Goal: Task Accomplishment & Management: Complete application form

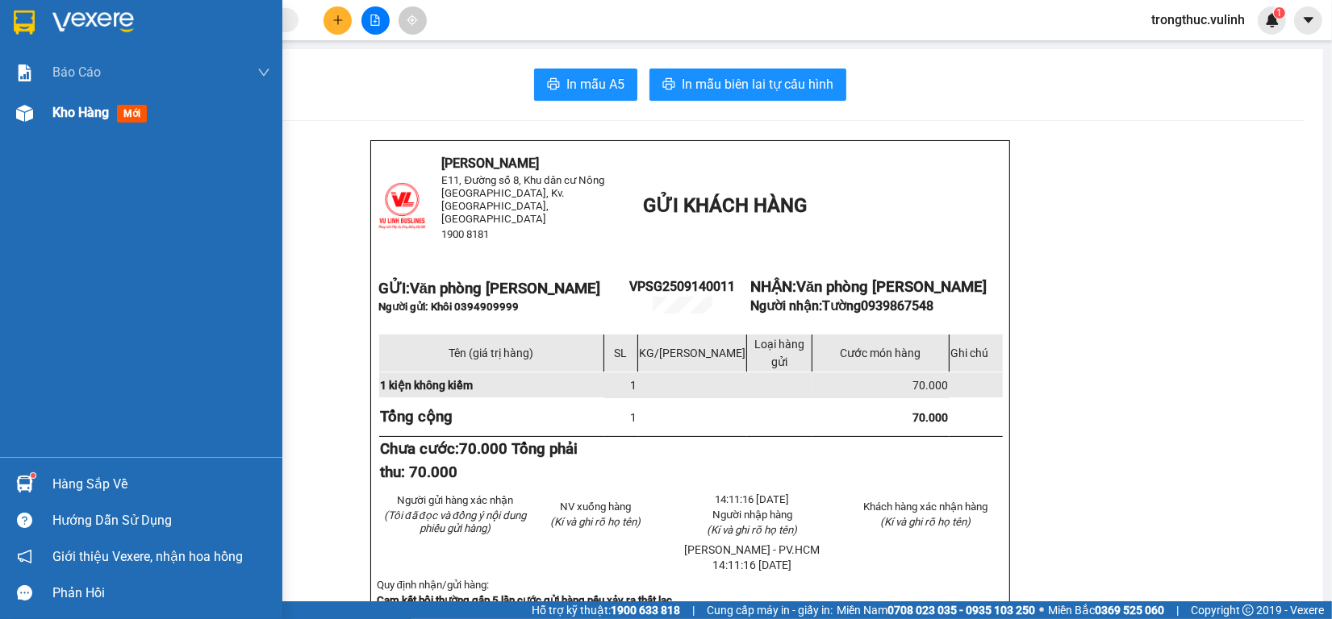
click at [41, 106] on div "Kho hàng mới" at bounding box center [141, 113] width 282 height 40
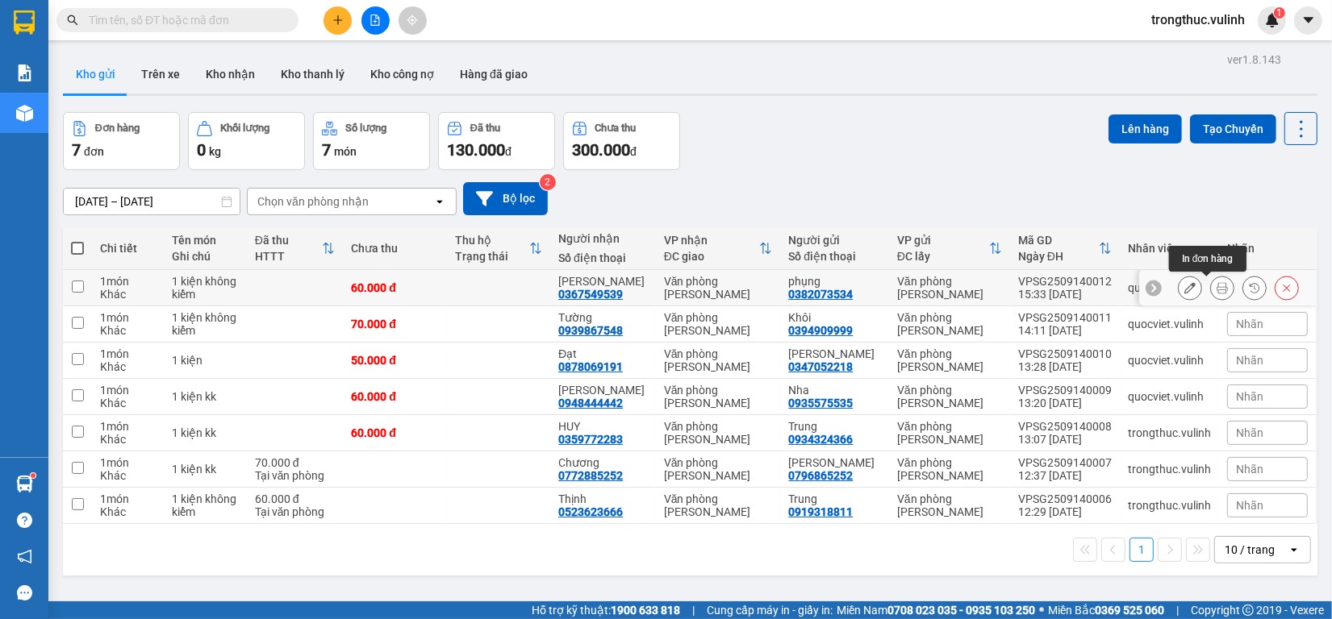
click at [1211, 285] on button at bounding box center [1222, 288] width 23 height 28
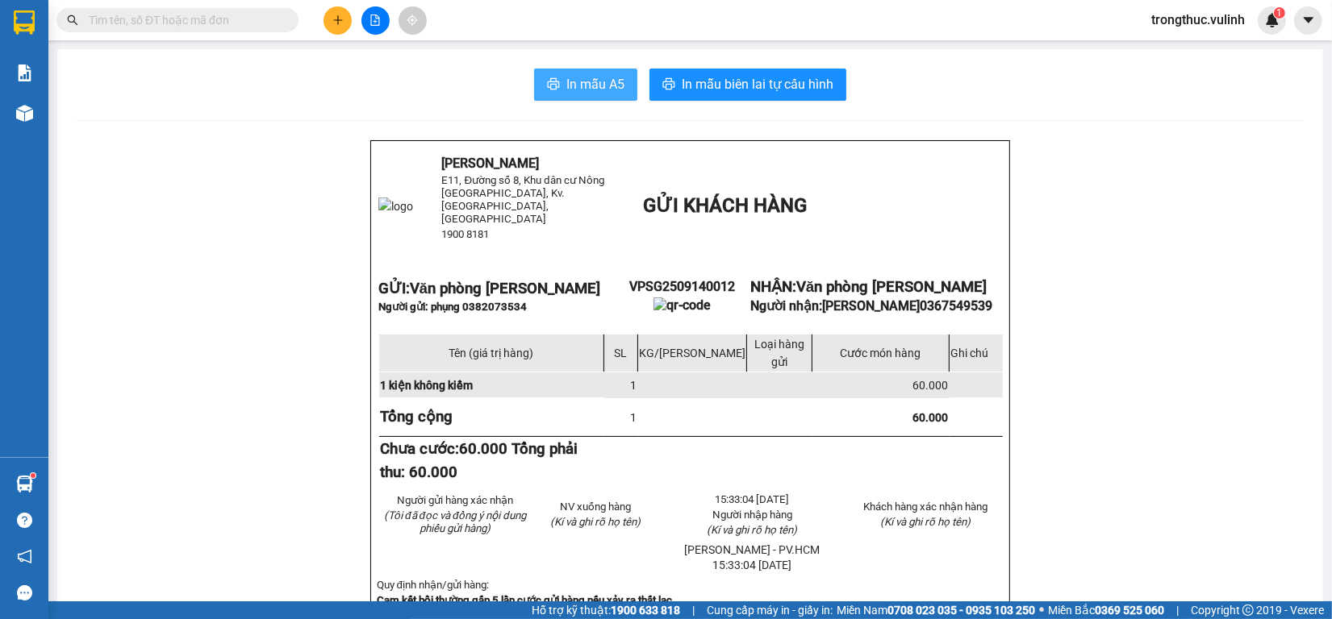
click at [555, 85] on button "In mẫu A5" at bounding box center [585, 85] width 103 height 32
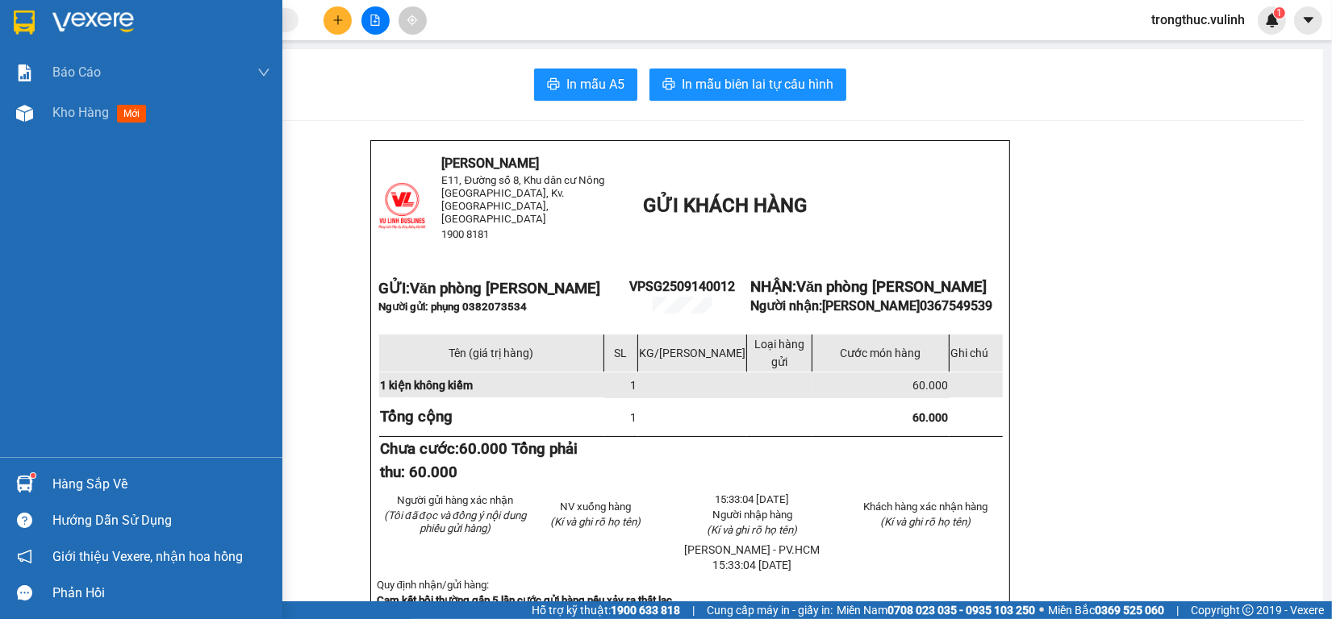
click at [18, 476] on img at bounding box center [24, 484] width 17 height 17
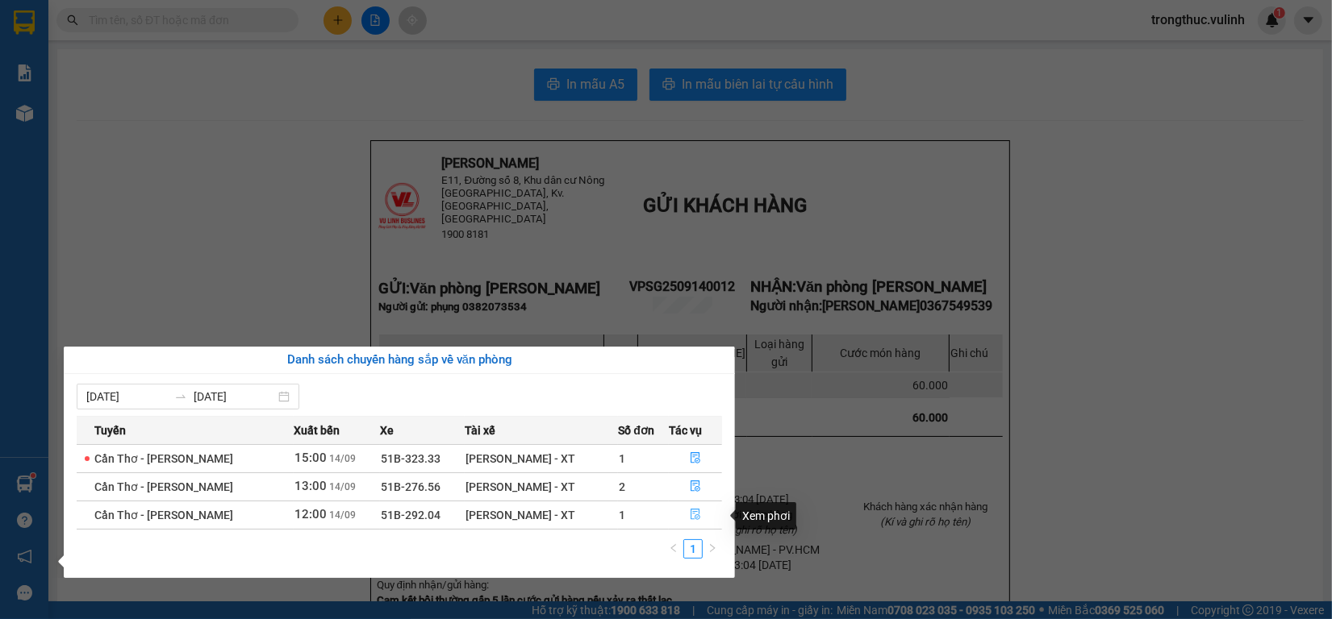
click at [687, 523] on button "button" at bounding box center [695, 515] width 52 height 26
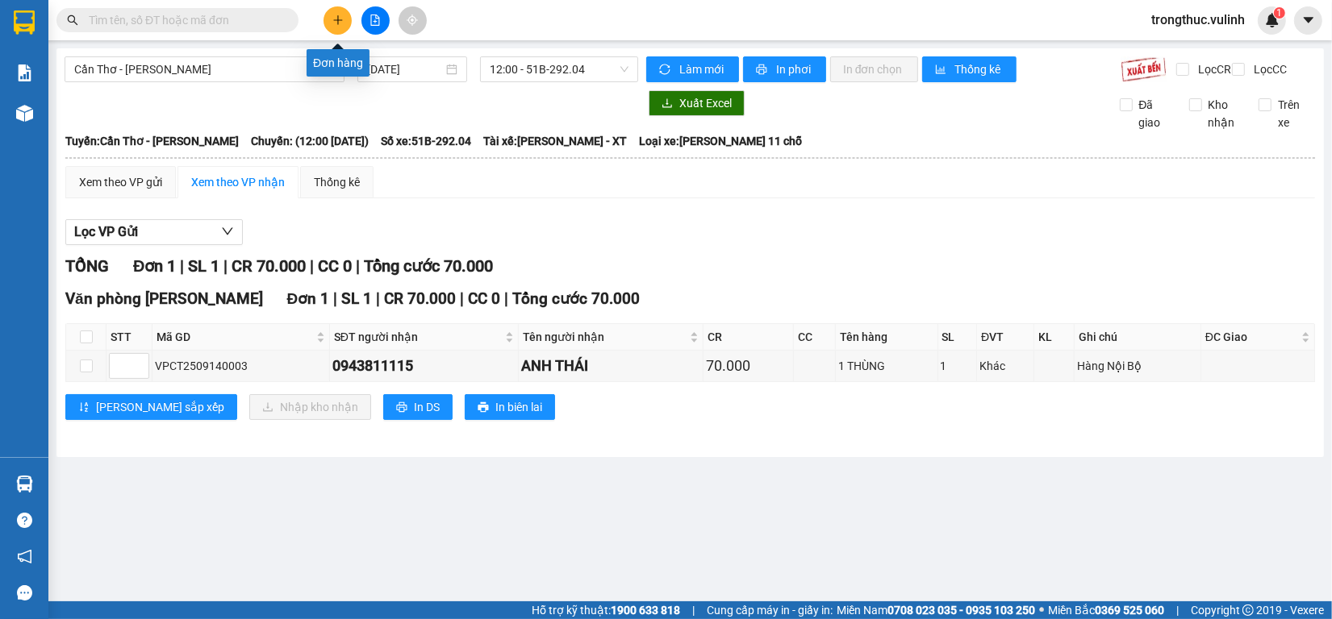
click at [340, 22] on icon "plus" at bounding box center [337, 20] width 11 height 11
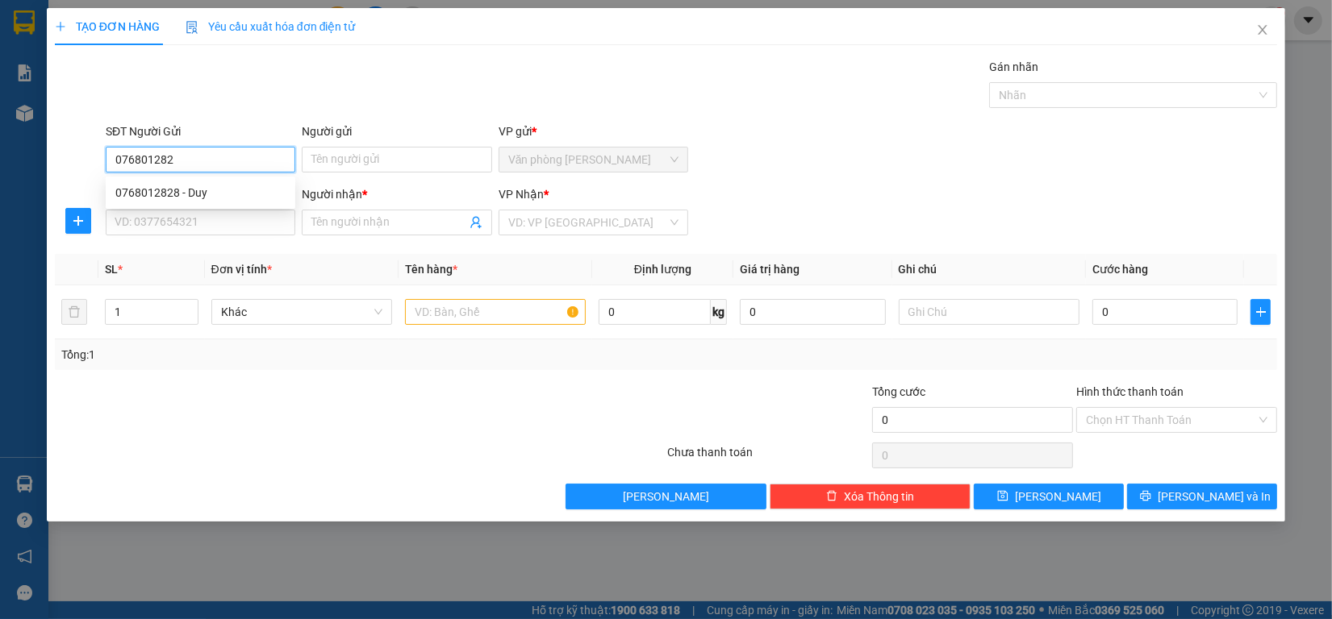
type input "0768012828"
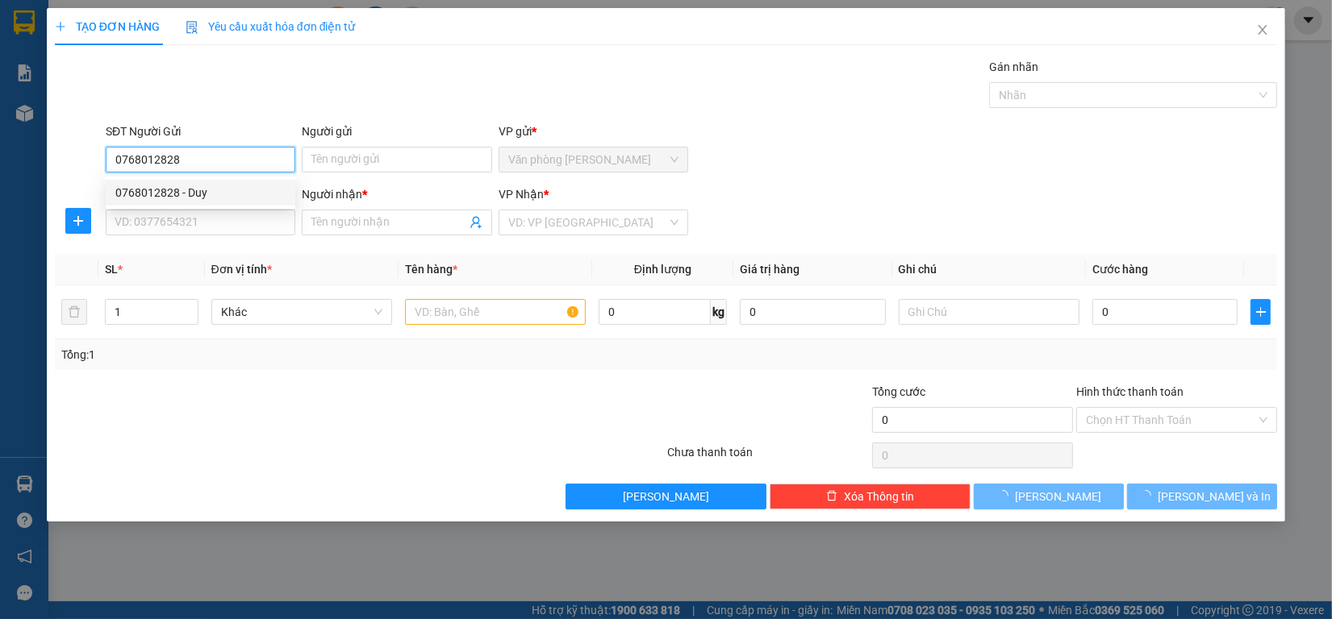
click at [212, 196] on div "0768012828 - Duy" at bounding box center [200, 193] width 170 height 18
type input "Duy"
type input "0367549539"
type input "[PERSON_NAME]"
type input "60.000"
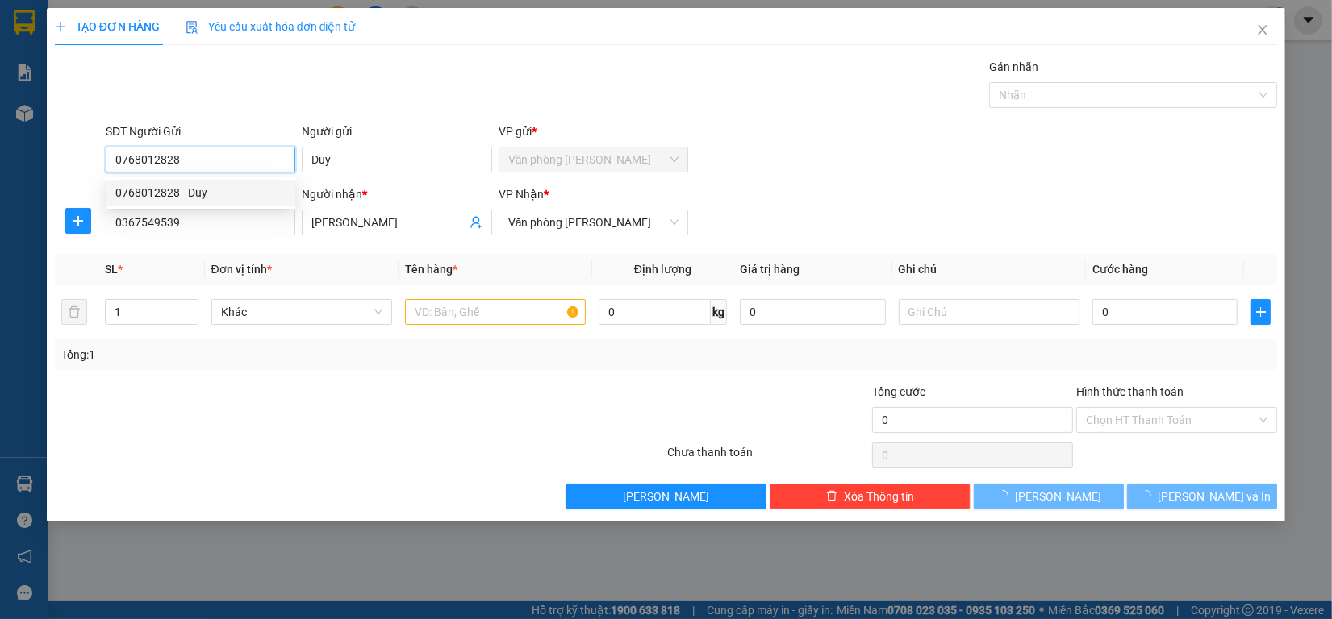
type input "60.000"
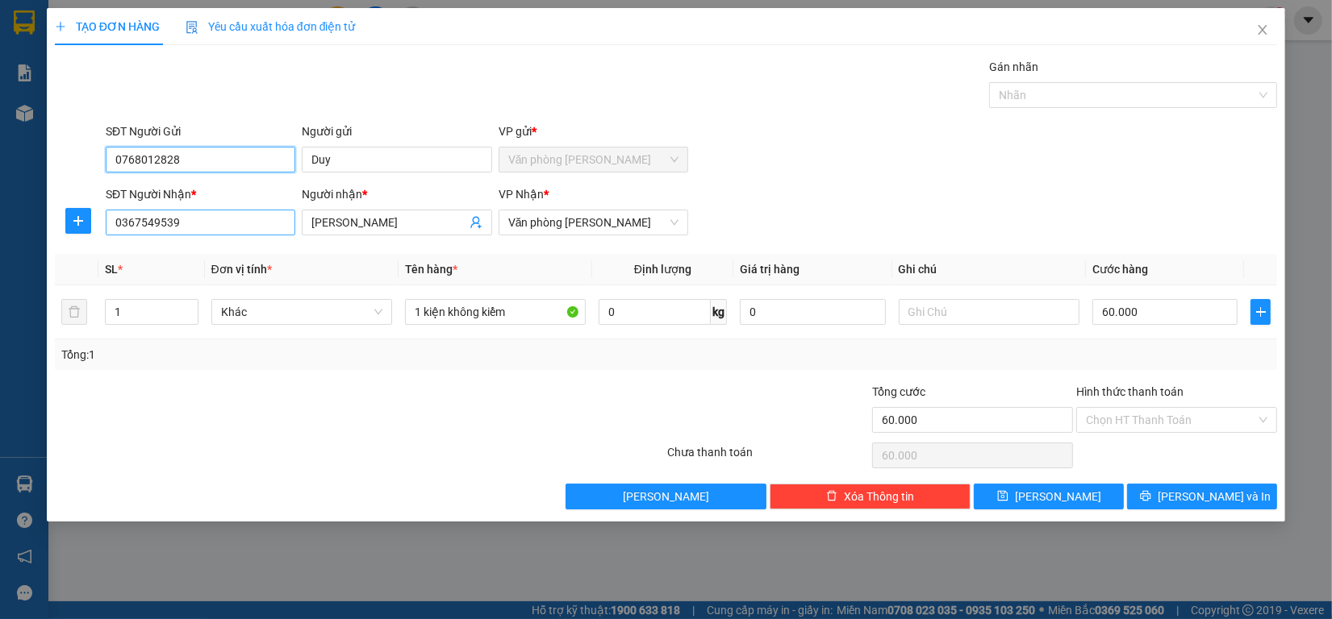
type input "0768012828"
drag, startPoint x: 248, startPoint y: 218, endPoint x: 0, endPoint y: 244, distance: 249.8
click at [0, 244] on div "TẠO ĐƠN HÀNG Yêu cầu xuất hóa đơn điện tử Transit Pickup Surcharge Ids Transit …" at bounding box center [666, 309] width 1332 height 619
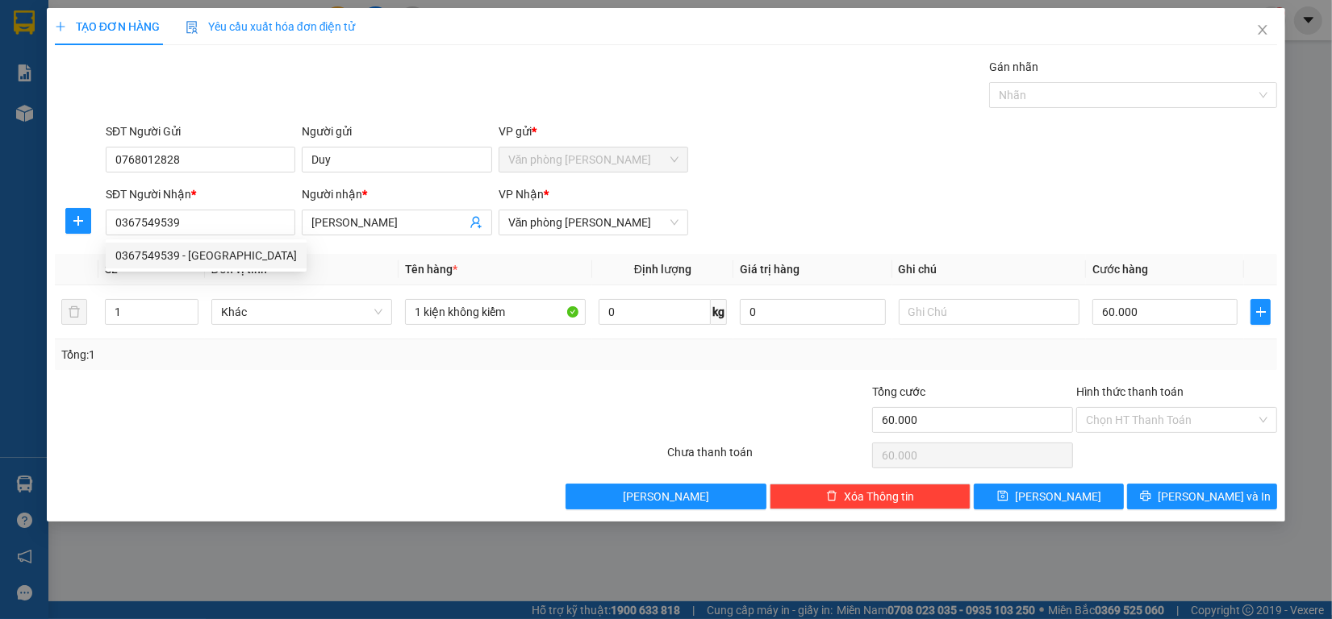
click at [1195, 480] on div "Transit Pickup Surcharge Ids Transit Deliver Surcharge Ids Transit Deliver Surc…" at bounding box center [666, 284] width 1222 height 452
click at [1191, 486] on button "[PERSON_NAME] và In" at bounding box center [1202, 497] width 150 height 26
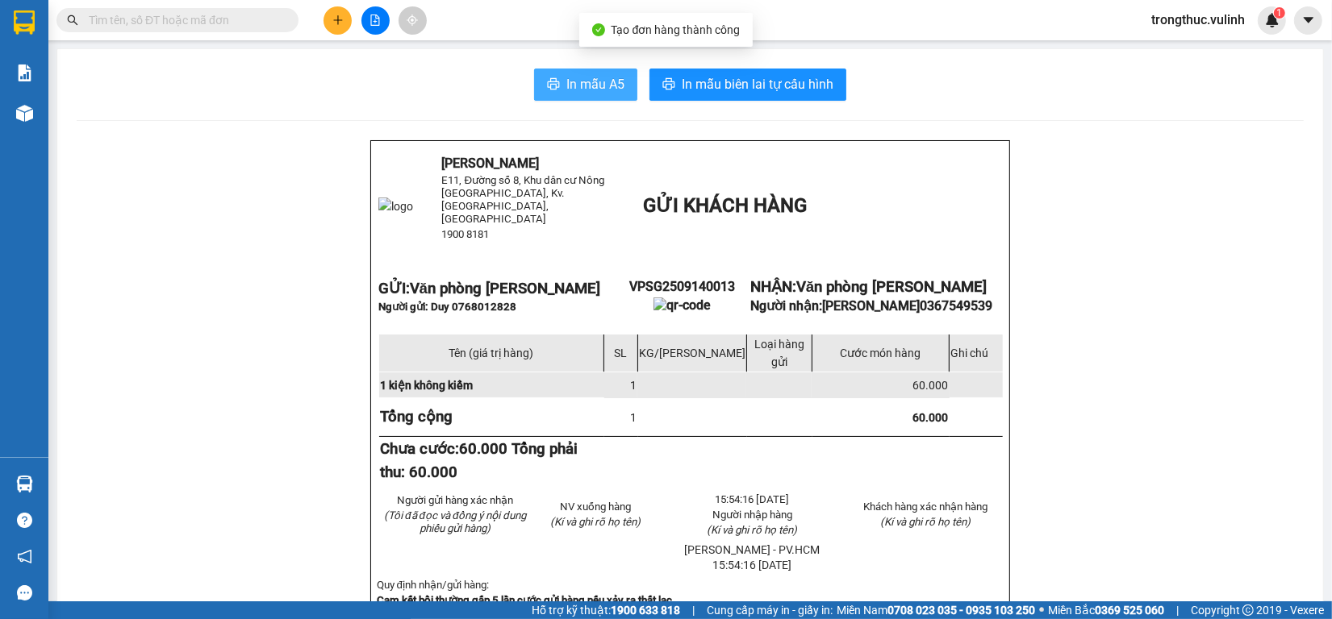
click at [575, 73] on button "In mẫu A5" at bounding box center [585, 85] width 103 height 32
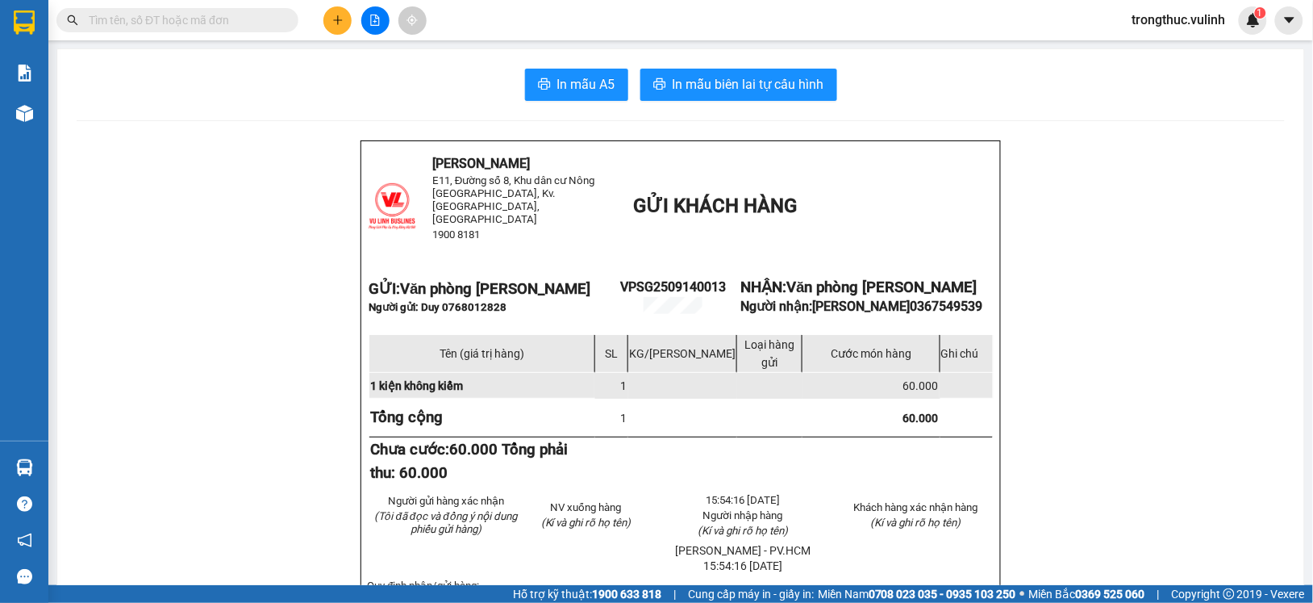
click at [341, 17] on icon "plus" at bounding box center [337, 20] width 11 height 11
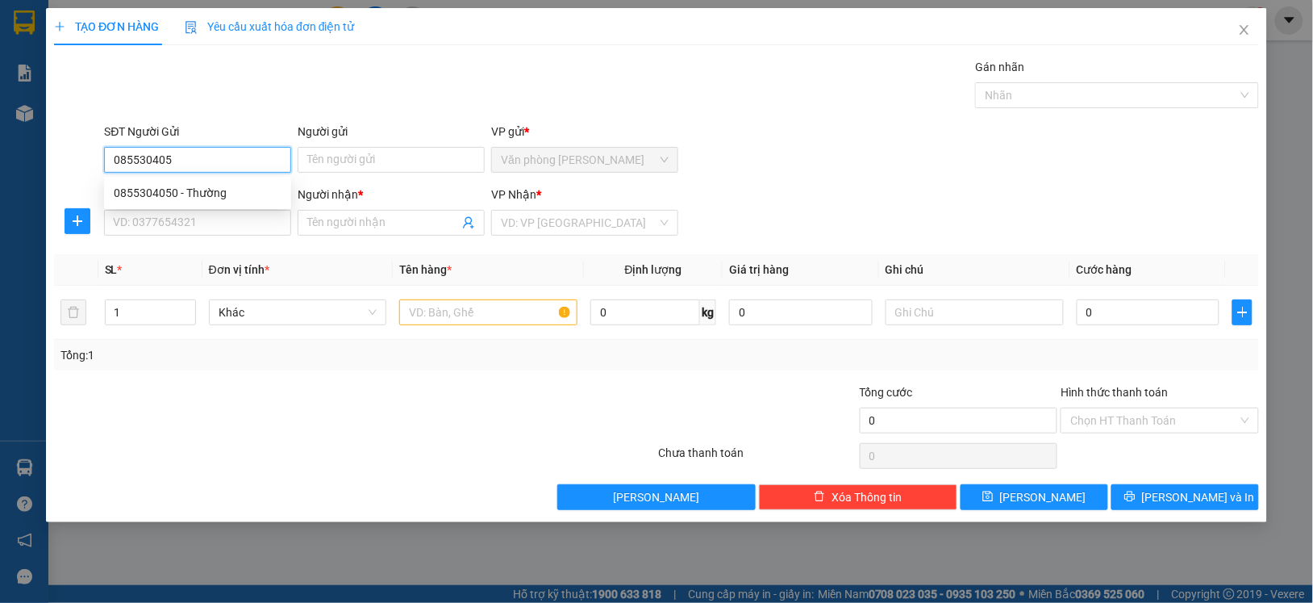
type input "0855304050"
click at [194, 199] on div "0855304050 - Thường" at bounding box center [198, 193] width 168 height 18
type input "Thường"
type input "0939867548"
type input "Tường"
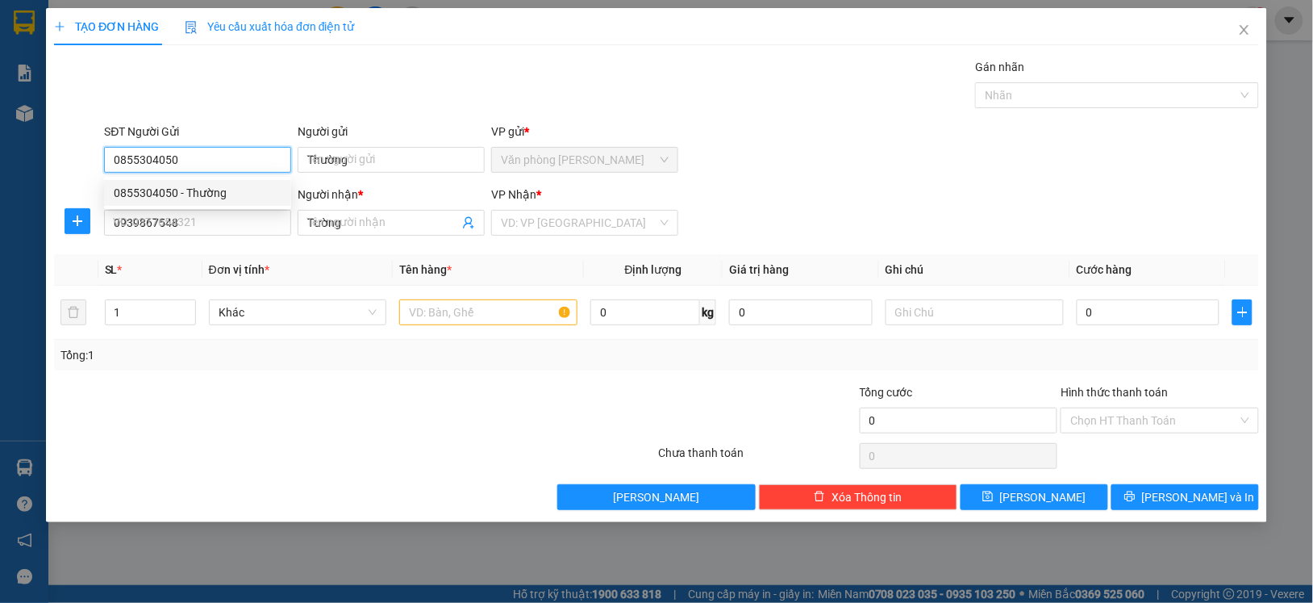
type input "90.000"
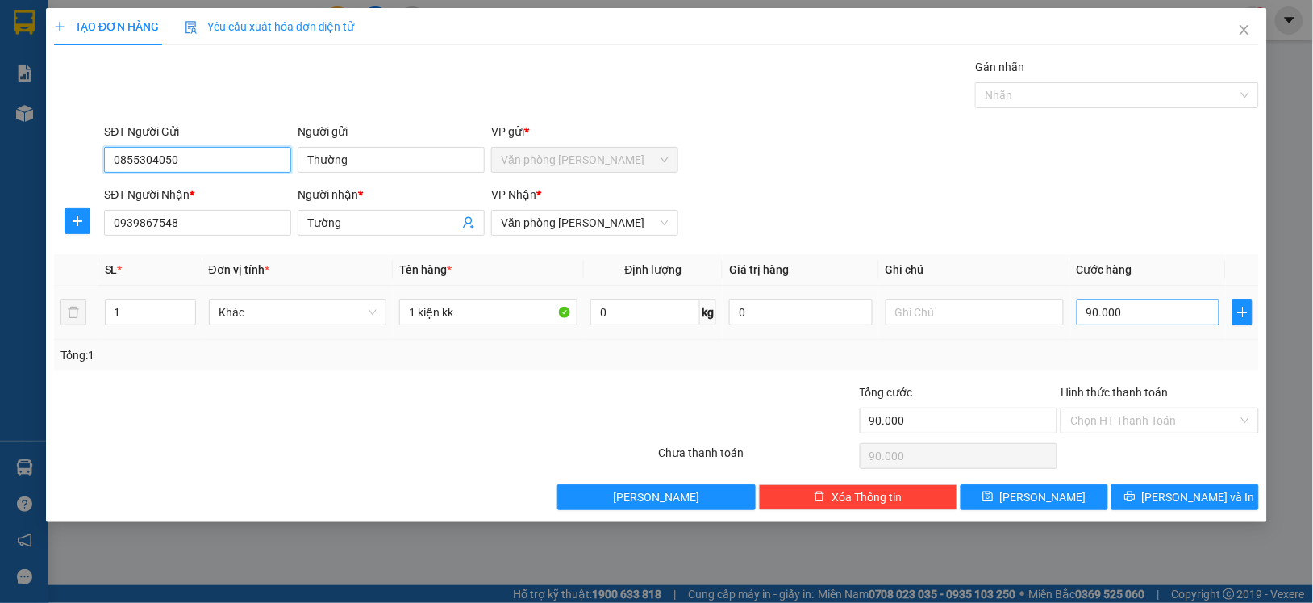
type input "0855304050"
click at [1162, 320] on input "90.000" at bounding box center [1149, 312] width 144 height 26
type input "7"
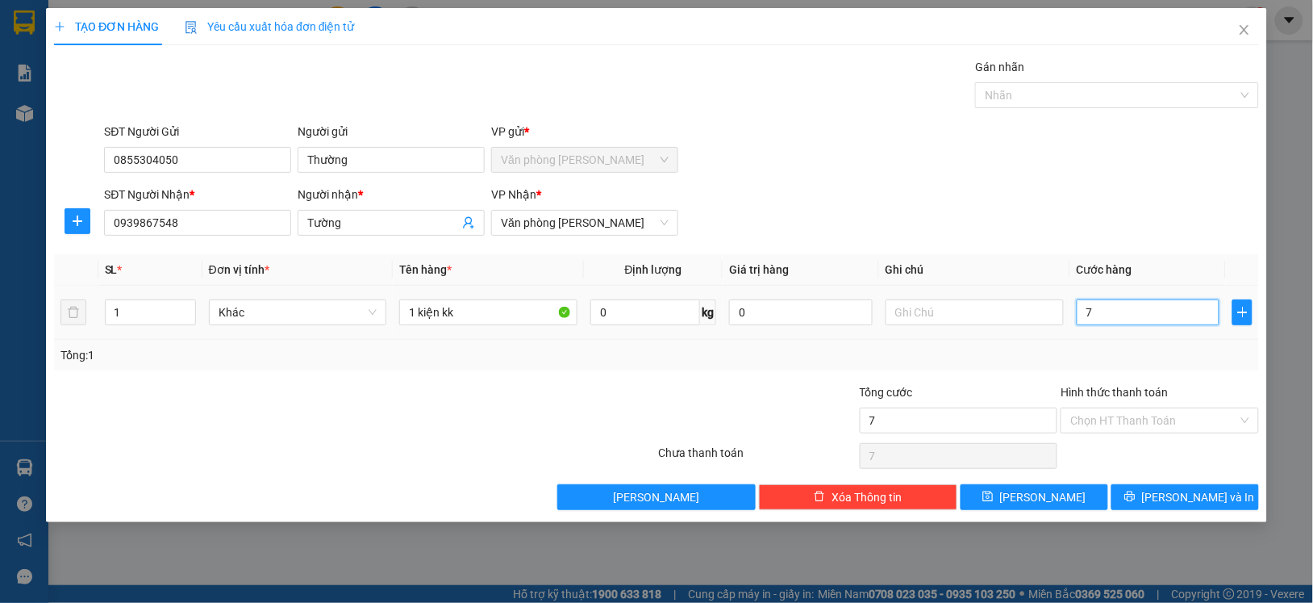
type input "70"
type input "700"
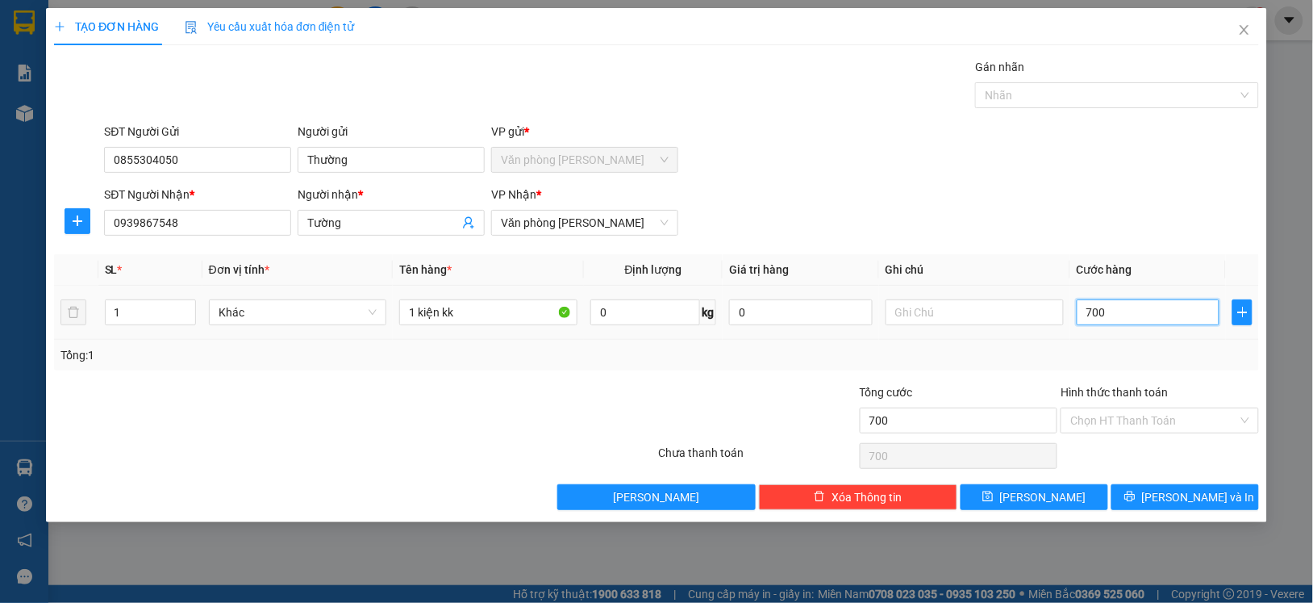
type input "7.000"
type input "70.000"
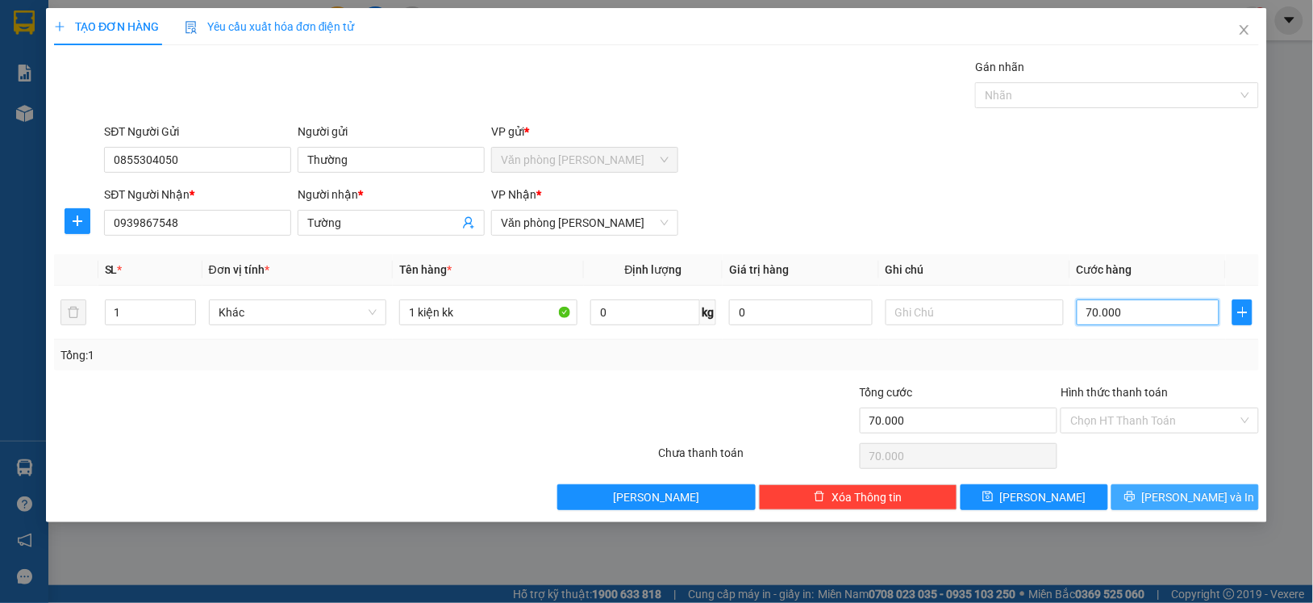
type input "70.000"
click at [1172, 489] on span "[PERSON_NAME] và In" at bounding box center [1198, 497] width 113 height 18
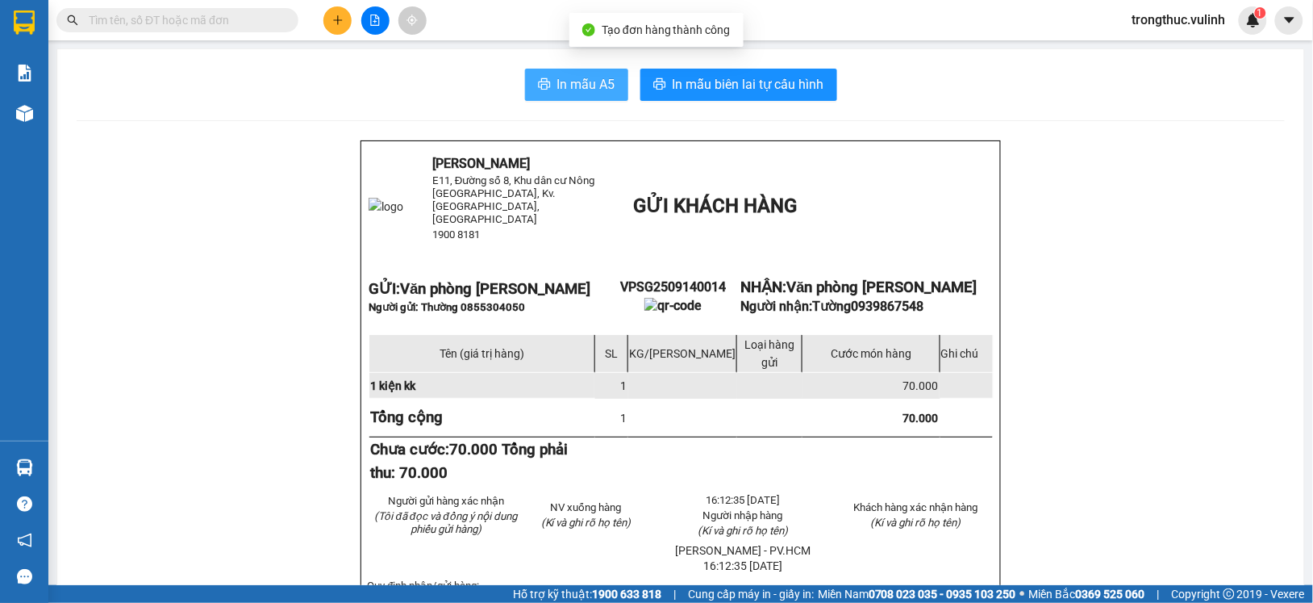
click at [578, 90] on span "In mẫu A5" at bounding box center [586, 84] width 58 height 20
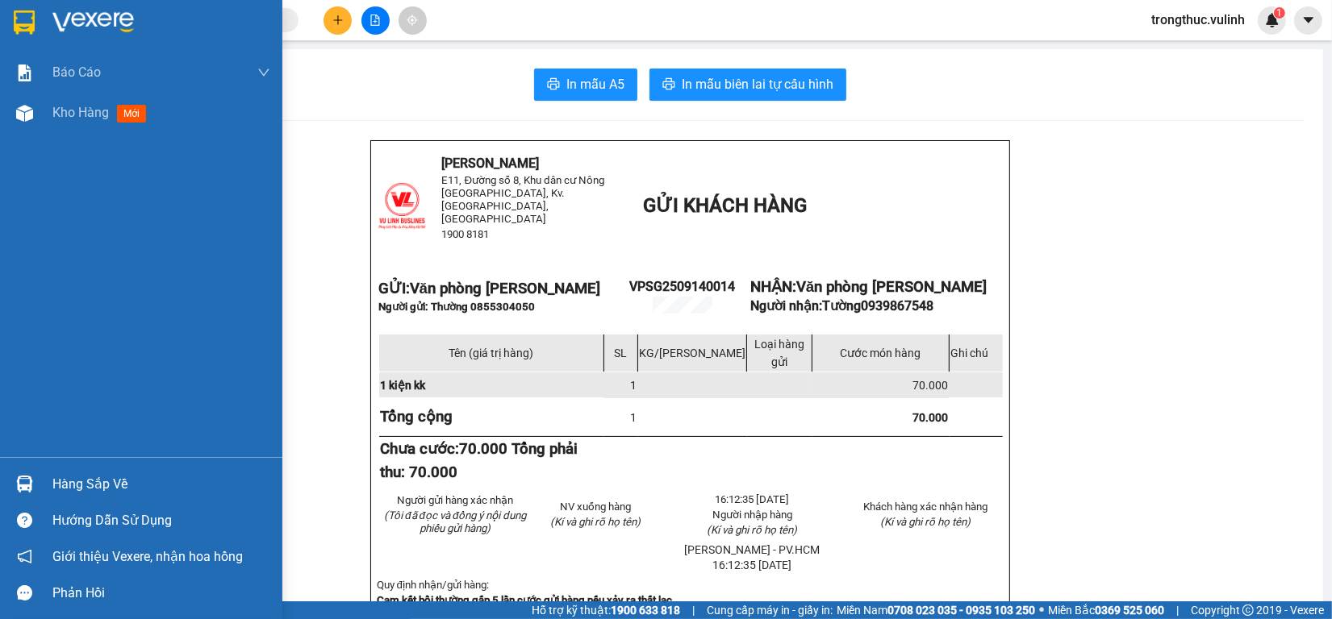
click at [62, 477] on div "Hàng sắp về" at bounding box center [161, 485] width 218 height 24
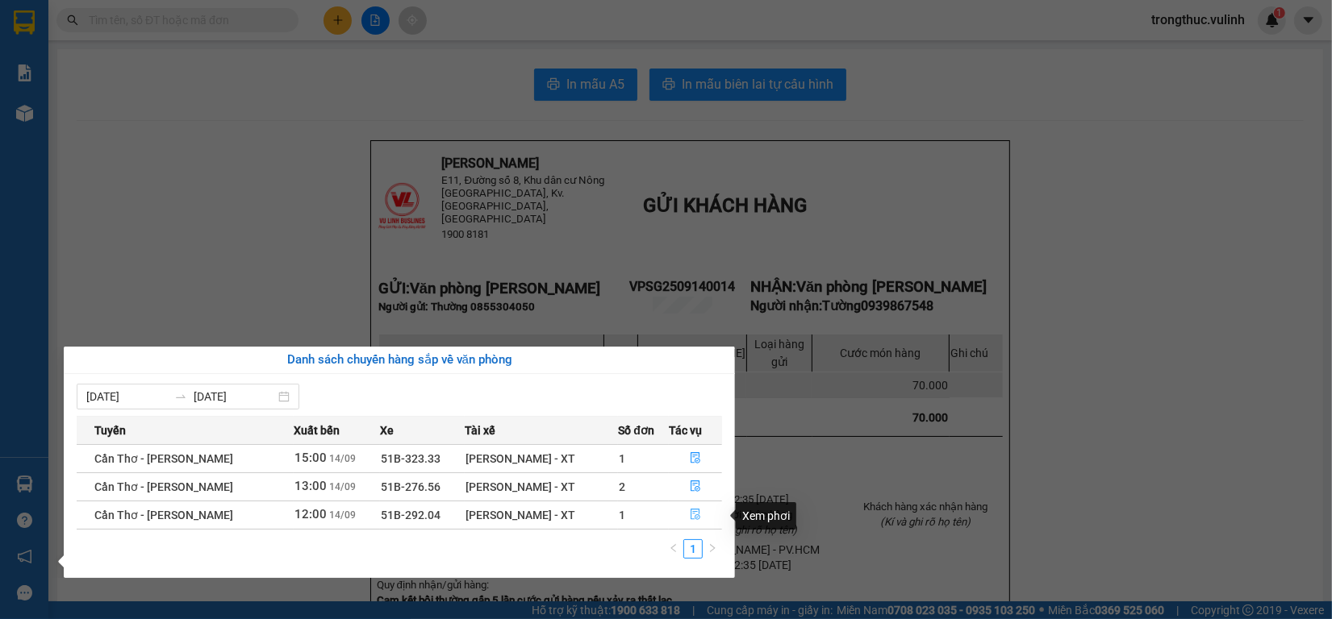
click at [686, 516] on button "button" at bounding box center [695, 515] width 52 height 26
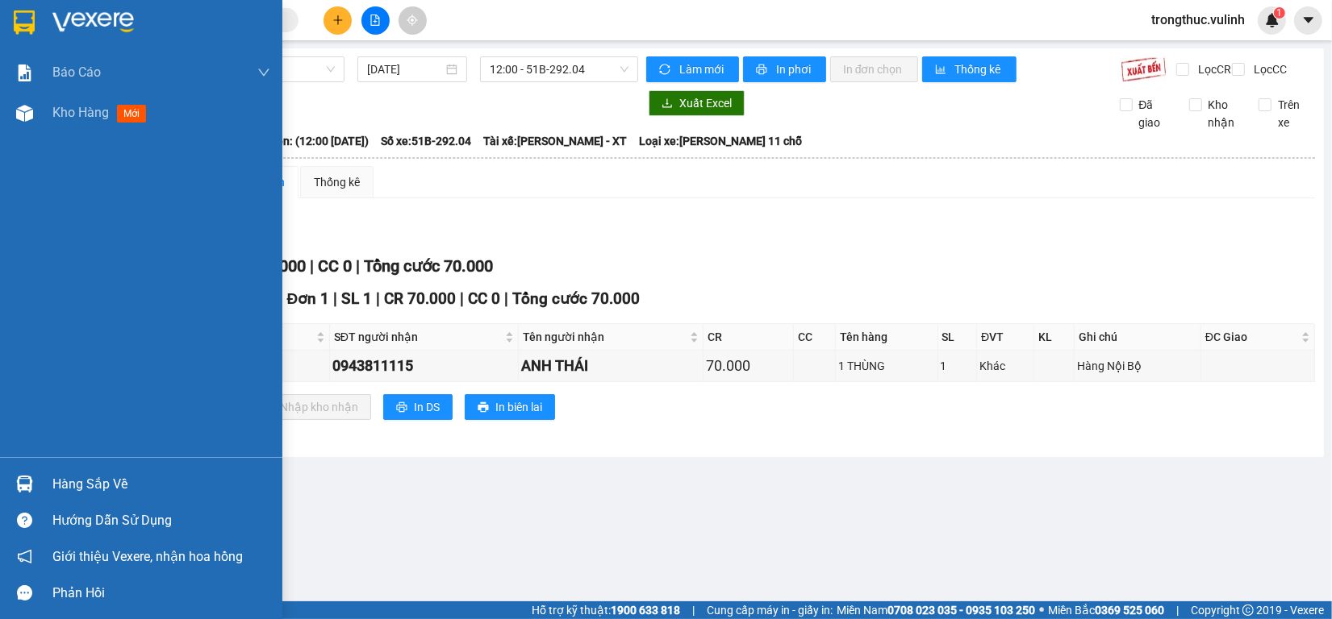
click at [70, 457] on div "[GEOGRAPHIC_DATA] - [GEOGRAPHIC_DATA] [DATE] 12:00 - 51B-292.04 Làm mới In phơi…" at bounding box center [689, 252] width 1267 height 409
click at [45, 486] on div "Hàng sắp về" at bounding box center [141, 484] width 282 height 36
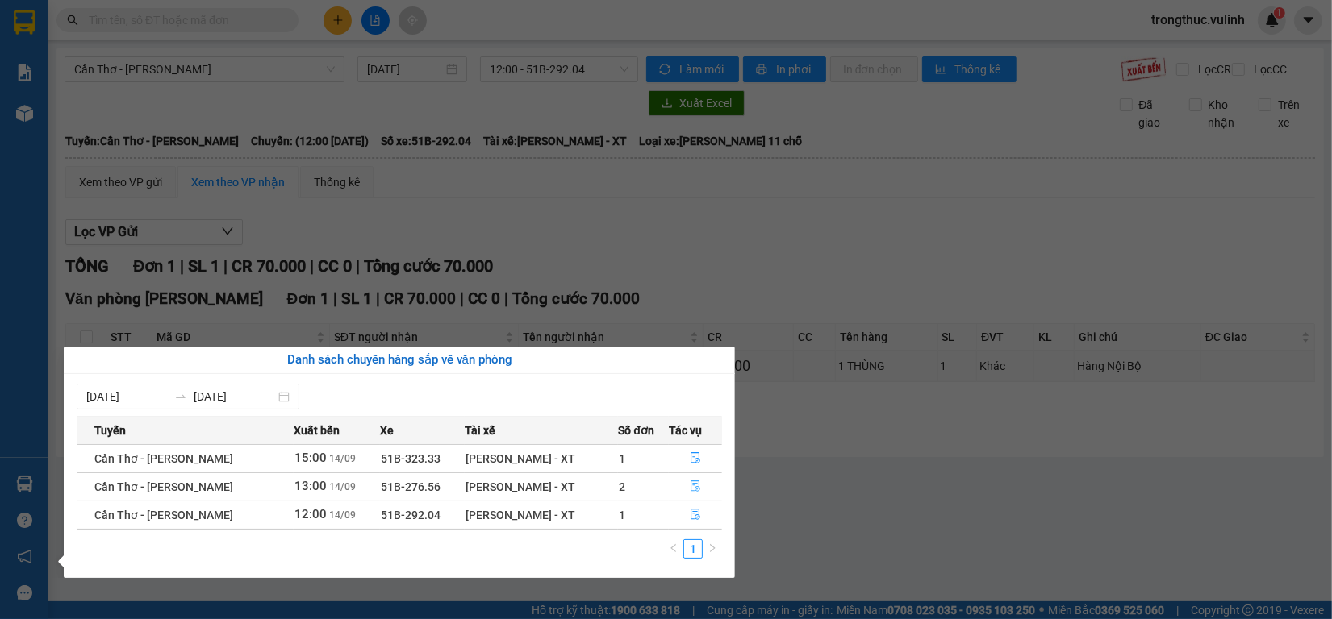
click at [690, 485] on icon "file-done" at bounding box center [695, 486] width 11 height 11
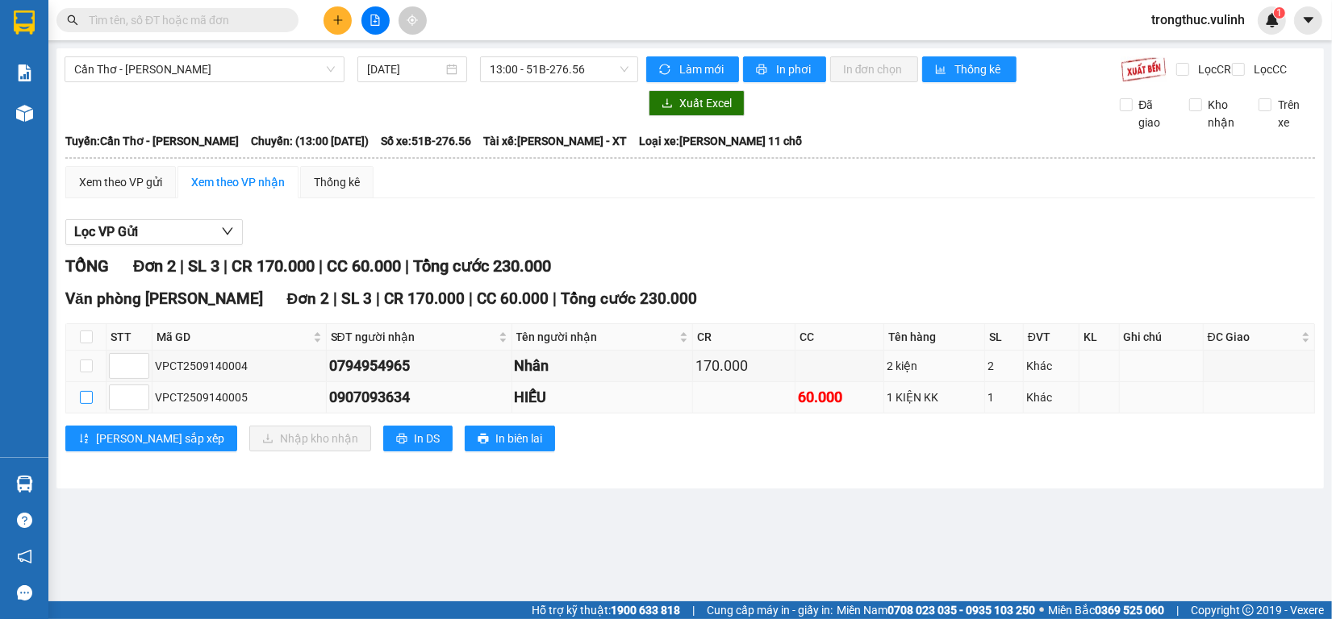
drag, startPoint x: 81, startPoint y: 372, endPoint x: 90, endPoint y: 410, distance: 38.8
click at [81, 373] on label at bounding box center [86, 366] width 13 height 18
click at [91, 404] on input "checkbox" at bounding box center [86, 397] width 13 height 13
checkbox input "true"
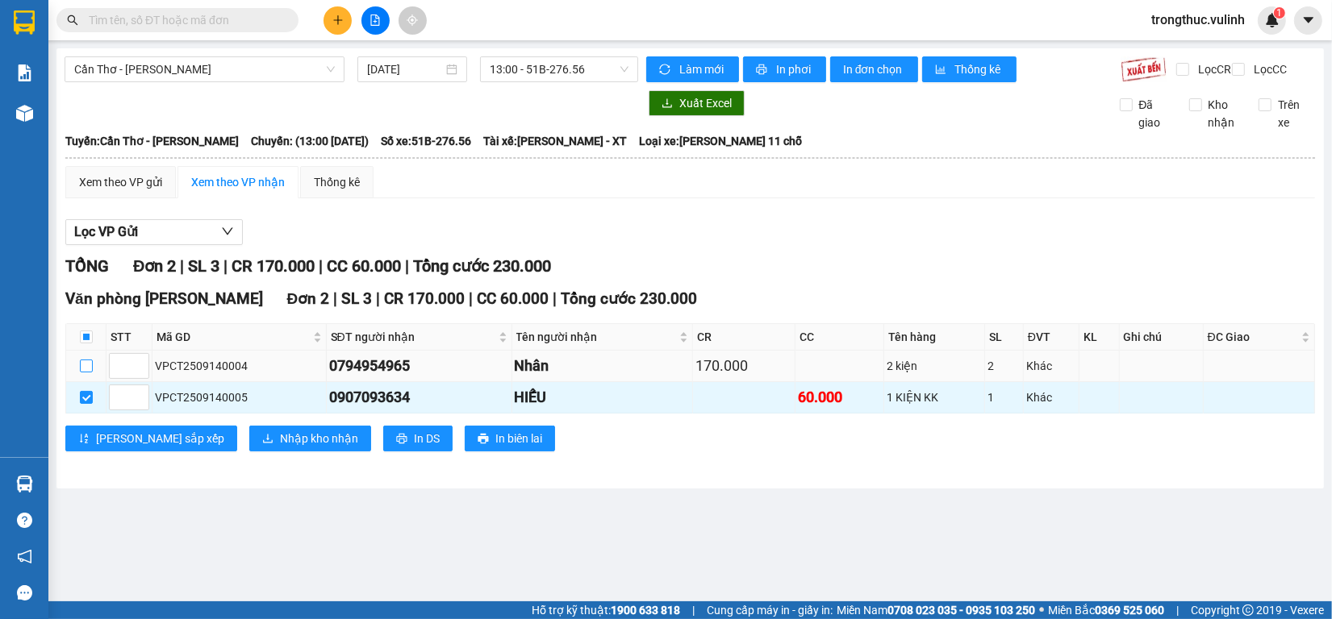
click at [91, 375] on label at bounding box center [86, 366] width 13 height 18
click at [91, 373] on input "checkbox" at bounding box center [86, 366] width 13 height 13
checkbox input "true"
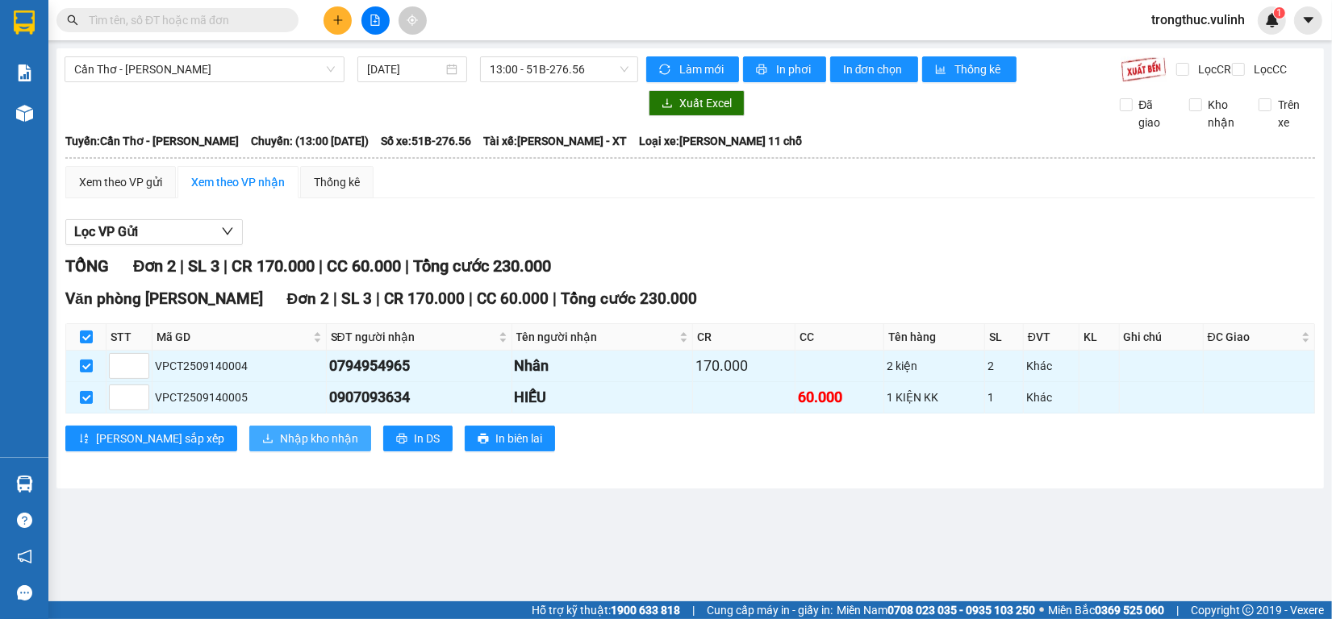
click at [262, 444] on icon "download" at bounding box center [267, 438] width 11 height 11
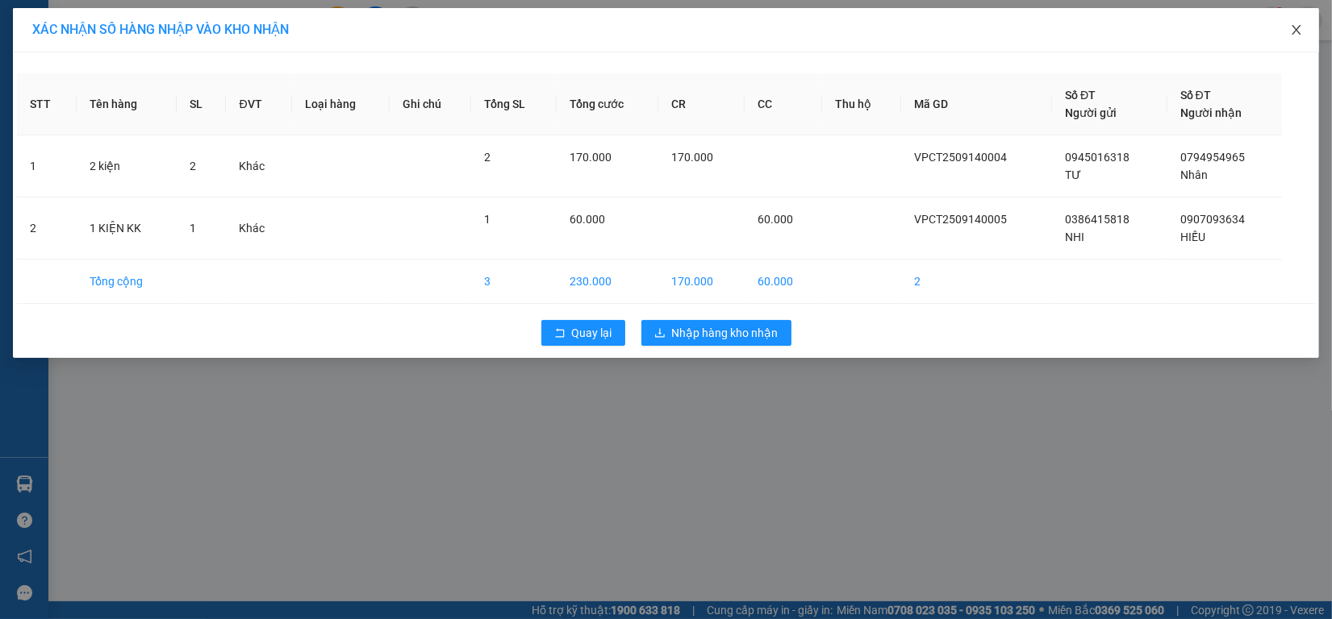
click at [1292, 29] on icon "close" at bounding box center [1296, 29] width 13 height 13
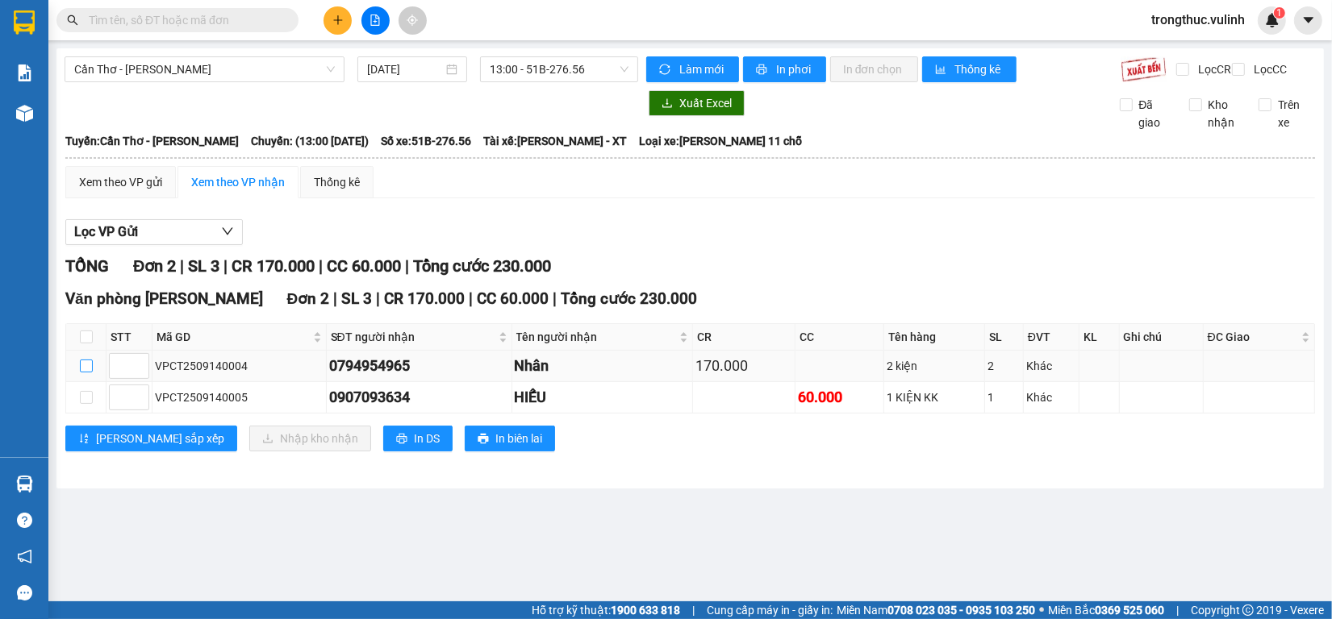
click at [83, 373] on input "checkbox" at bounding box center [86, 366] width 13 height 13
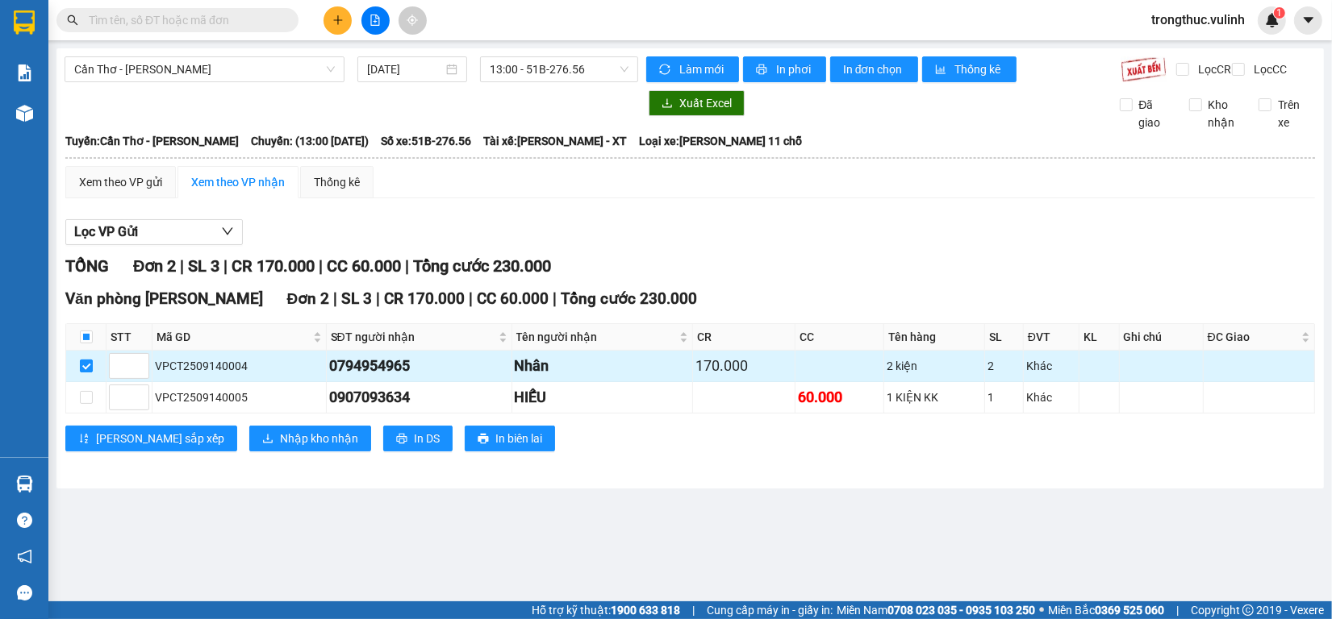
click at [83, 373] on input "checkbox" at bounding box center [86, 366] width 13 height 13
checkbox input "false"
